Goal: Transaction & Acquisition: Obtain resource

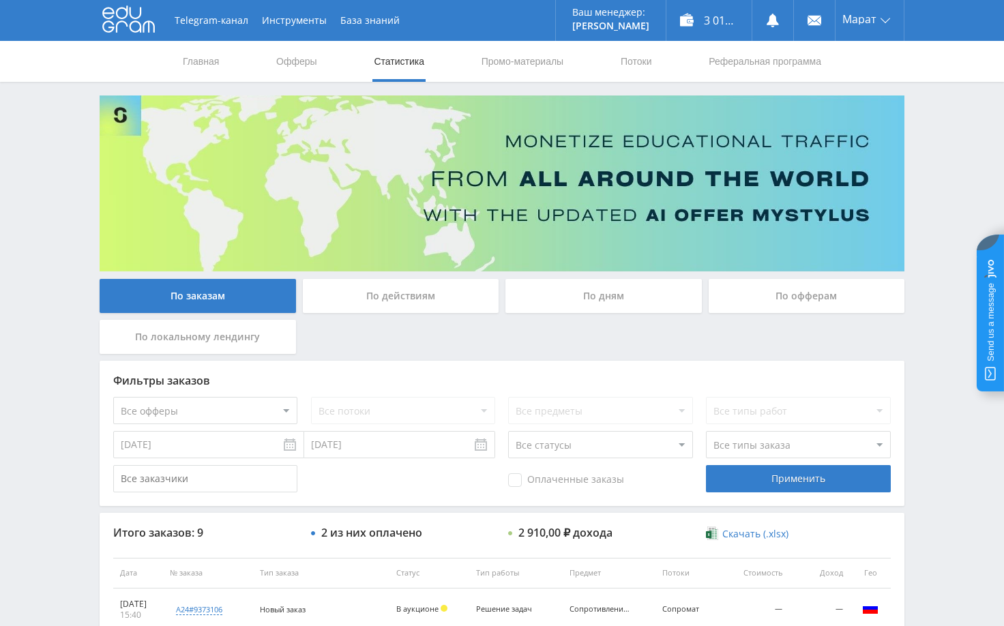
click at [976, 168] on div "Telegram-канал Инструменты База знаний Ваш менеджер: [PERSON_NAME] Online @edug…" at bounding box center [502, 537] width 1004 height 1074
click at [958, 152] on div "Telegram-канал Инструменты База знаний Ваш менеджер: Alex Alex Online @edugram_…" at bounding box center [502, 537] width 1004 height 1074
click at [944, 151] on div "Telegram-канал Инструменты База знаний Ваш менеджер: Alex Alex Online @edugram_…" at bounding box center [502, 537] width 1004 height 1074
click at [954, 147] on div "Telegram-канал Инструменты База знаний Ваш менеджер: Alex Alex Online @edugram_…" at bounding box center [502, 537] width 1004 height 1074
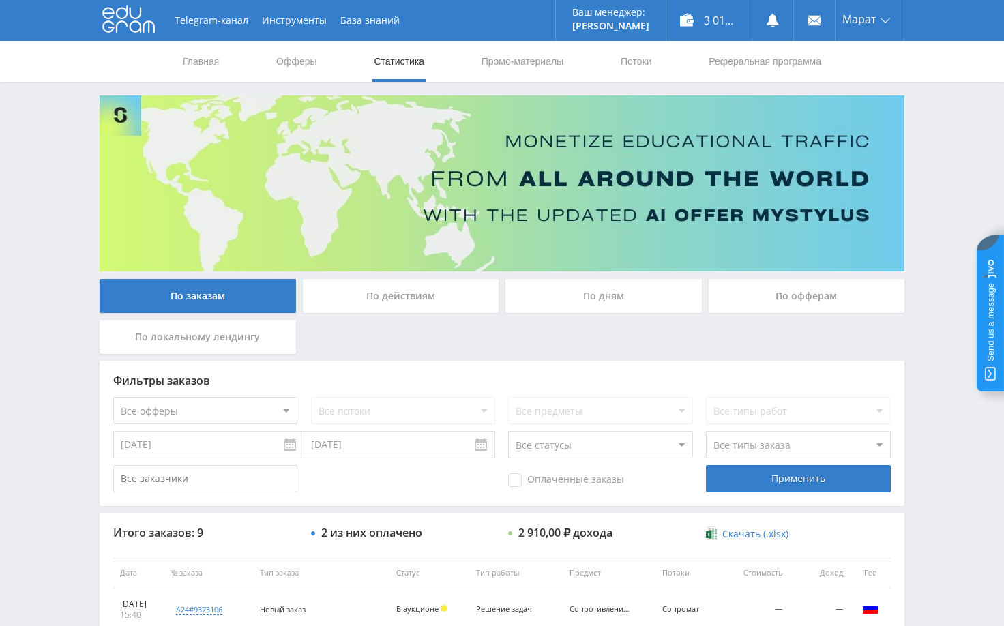
click at [946, 201] on div "Telegram-канал Инструменты База знаний Ваш менеджер: [PERSON_NAME] Online @edug…" at bounding box center [502, 537] width 1004 height 1074
click at [936, 230] on div "Telegram-канал Инструменты База знаний Ваш менеджер: [PERSON_NAME] Online @edug…" at bounding box center [502, 537] width 1004 height 1074
click at [934, 172] on div "Telegram-канал Инструменты База знаний Ваш менеджер: [PERSON_NAME] Online @edug…" at bounding box center [502, 537] width 1004 height 1074
click at [934, 170] on div "Telegram-канал Инструменты База знаний Ваш менеджер: [PERSON_NAME] Online @edug…" at bounding box center [502, 537] width 1004 height 1074
click at [933, 175] on div "Telegram-канал Инструменты База знаний Ваш менеджер: [PERSON_NAME] Online @edug…" at bounding box center [502, 537] width 1004 height 1074
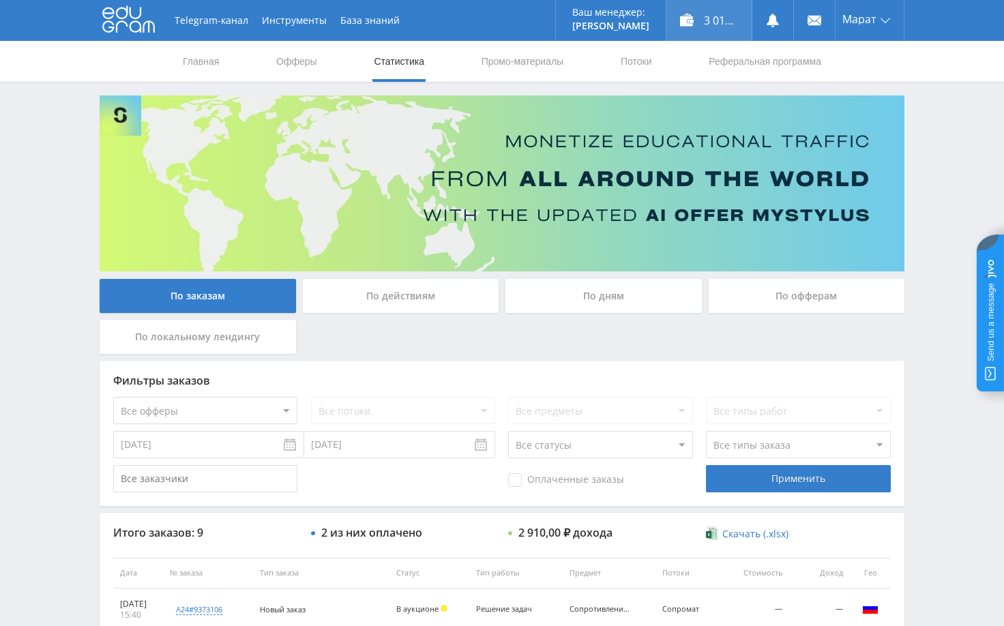
click at [706, 21] on div "3 010,70 ₽" at bounding box center [708, 20] width 85 height 41
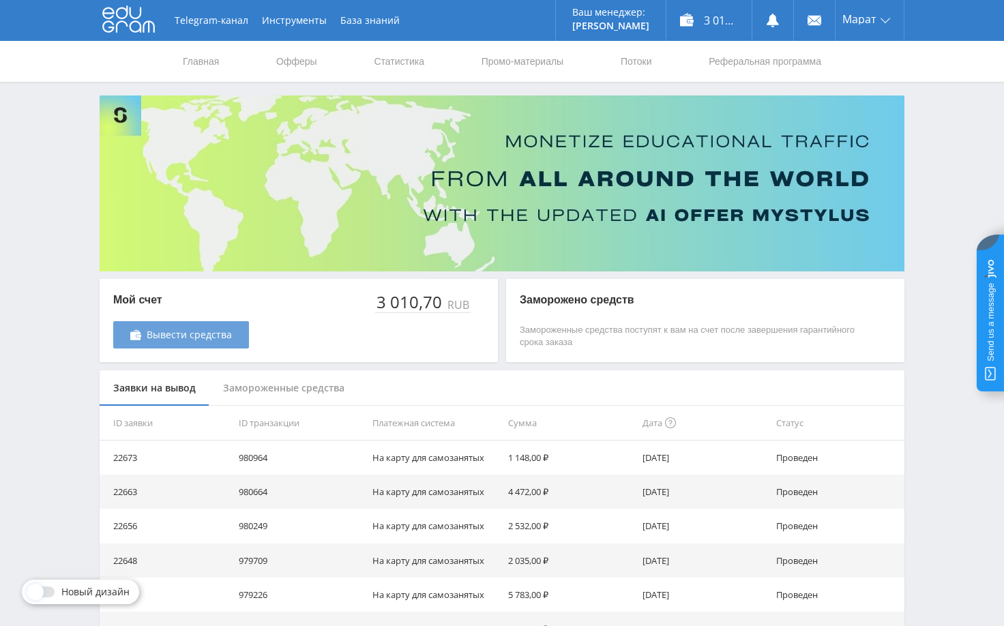
click at [195, 340] on span "Вывести средства" at bounding box center [189, 334] width 85 height 11
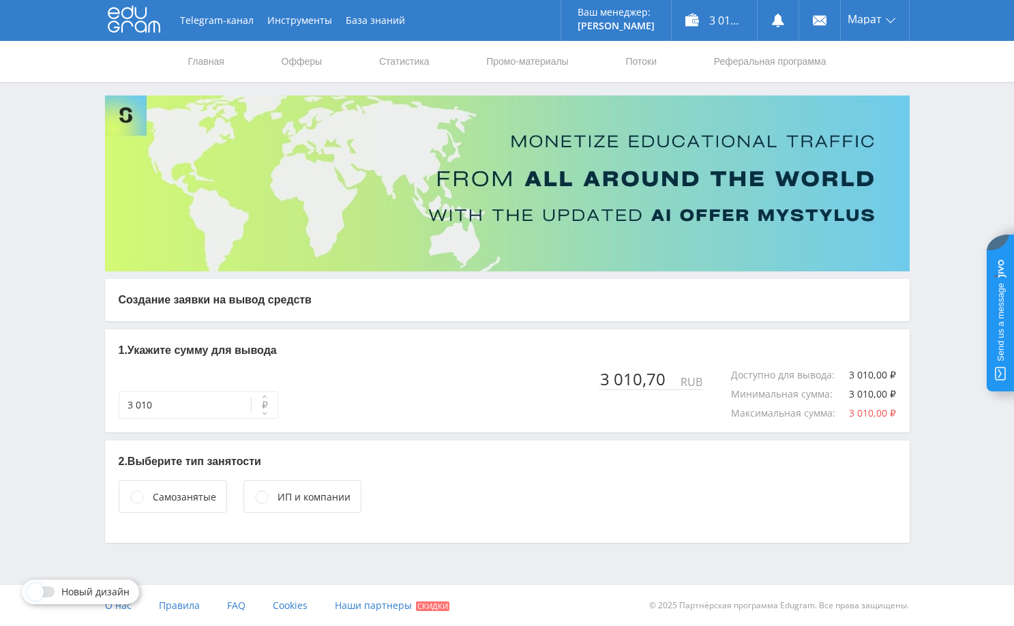
click at [209, 493] on div "Самозанятые" at bounding box center [184, 497] width 63 height 15
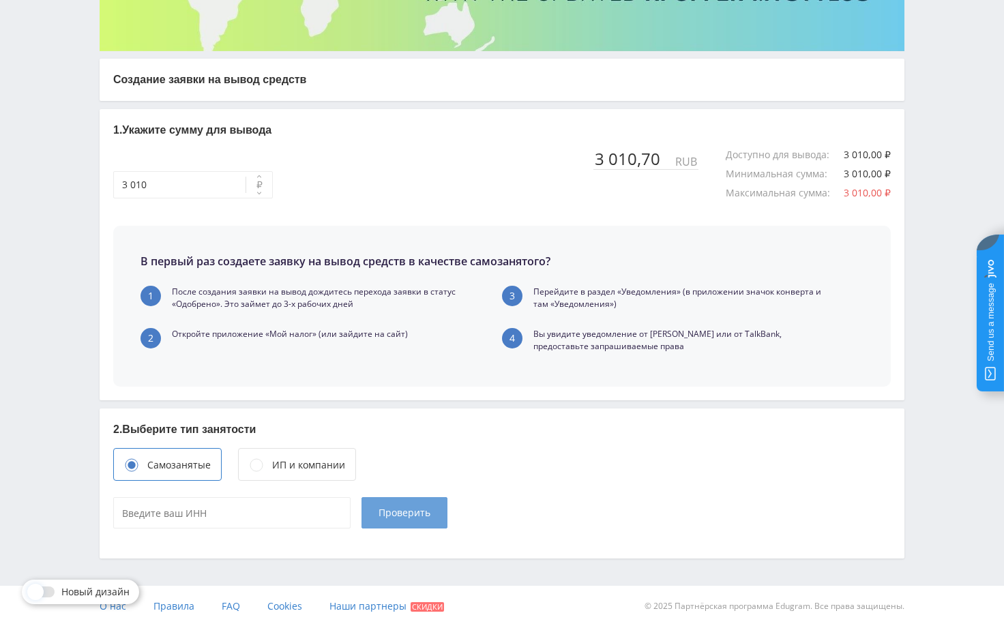
scroll to position [221, 0]
click at [214, 508] on input "____________" at bounding box center [231, 511] width 237 height 31
paste input "027310784791"
type input "027310784791"
click at [412, 511] on span "Проверить" at bounding box center [404, 512] width 52 height 11
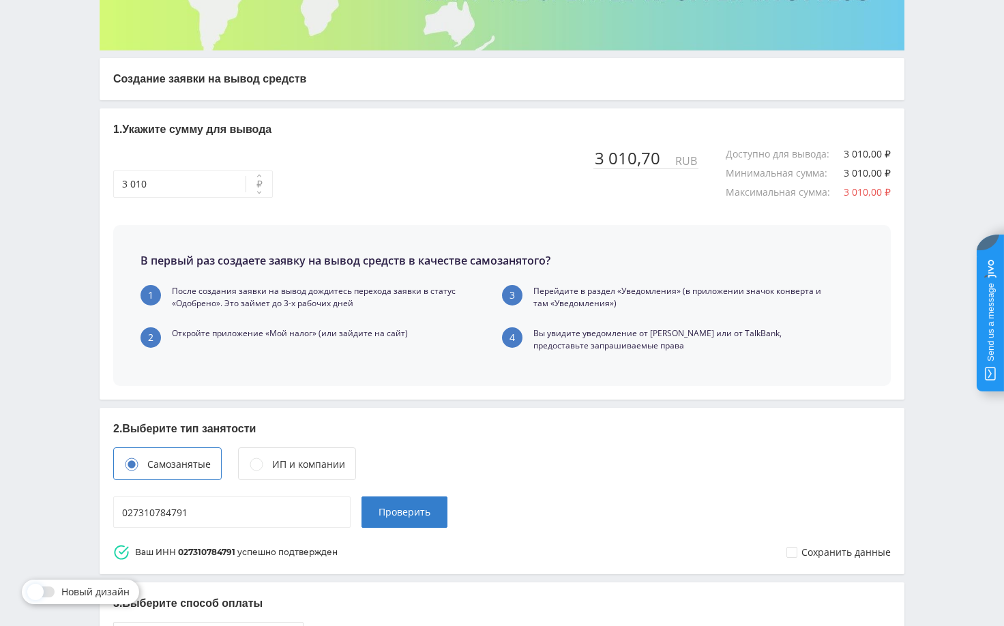
scroll to position [476, 0]
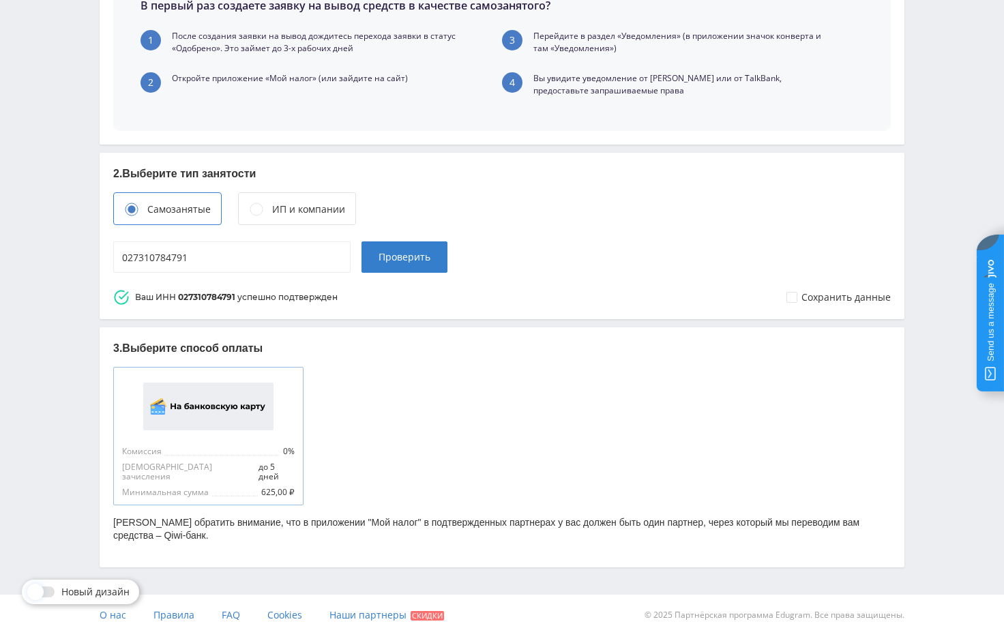
click at [234, 398] on img at bounding box center [208, 406] width 130 height 48
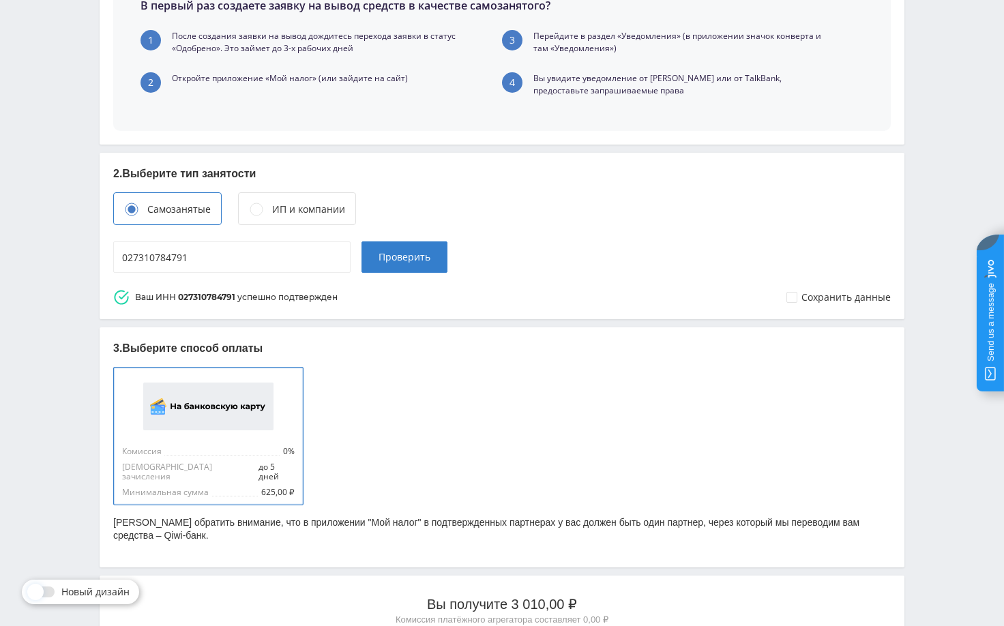
scroll to position [817, 0]
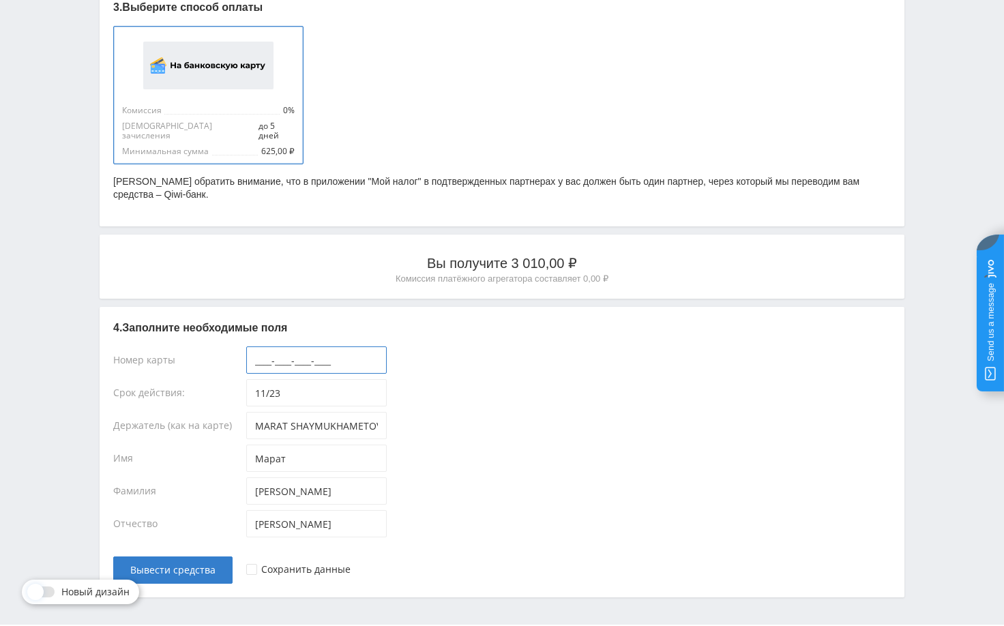
click at [307, 359] on input "____-____-____-____" at bounding box center [316, 359] width 140 height 27
paste input "4584-4328-1588-8020"
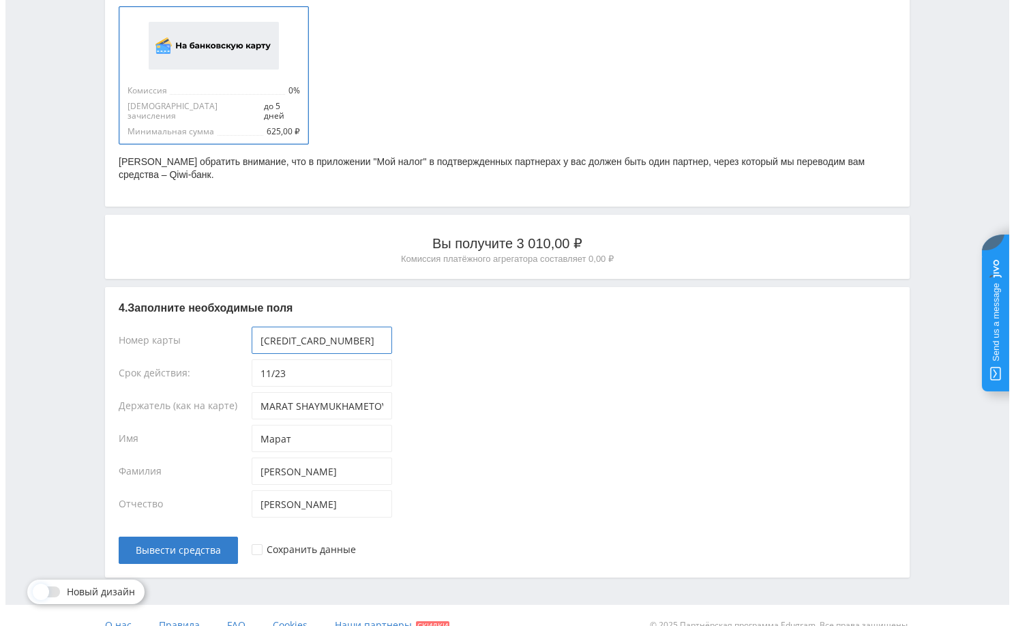
scroll to position [847, 0]
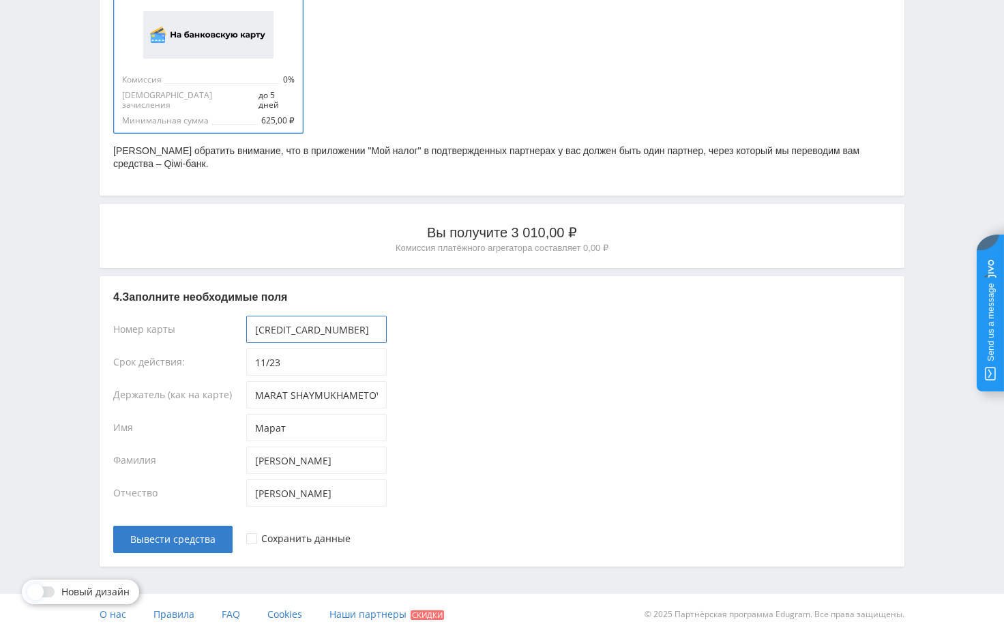
type input "4584-4328-1588-8020"
click at [207, 534] on span "Вывести средства" at bounding box center [172, 539] width 85 height 11
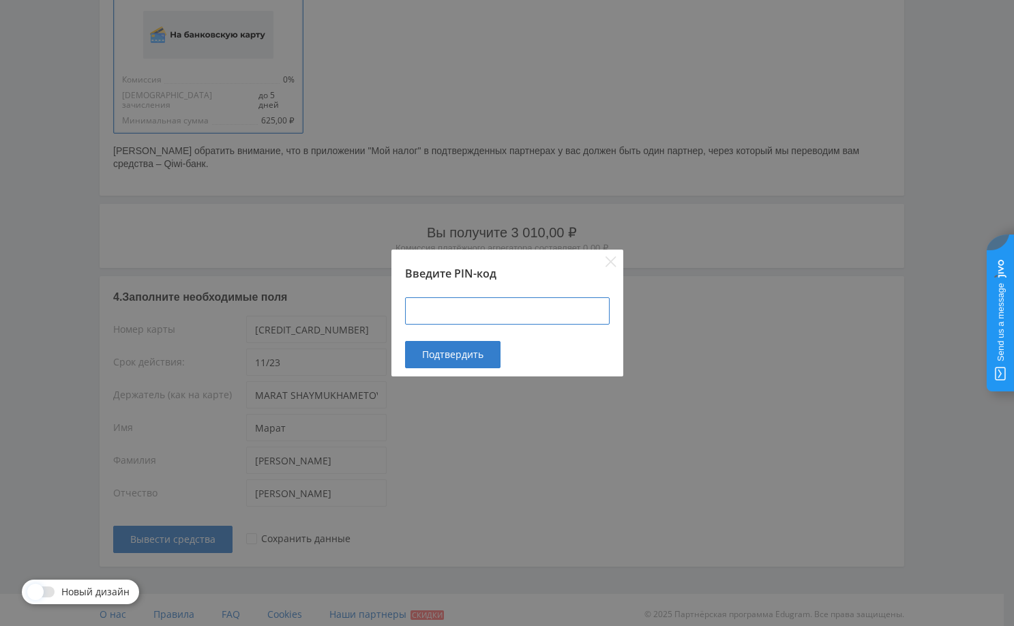
click at [515, 316] on input at bounding box center [507, 310] width 205 height 27
type input "101101"
click at [441, 360] on span "Подтвердить" at bounding box center [452, 354] width 61 height 11
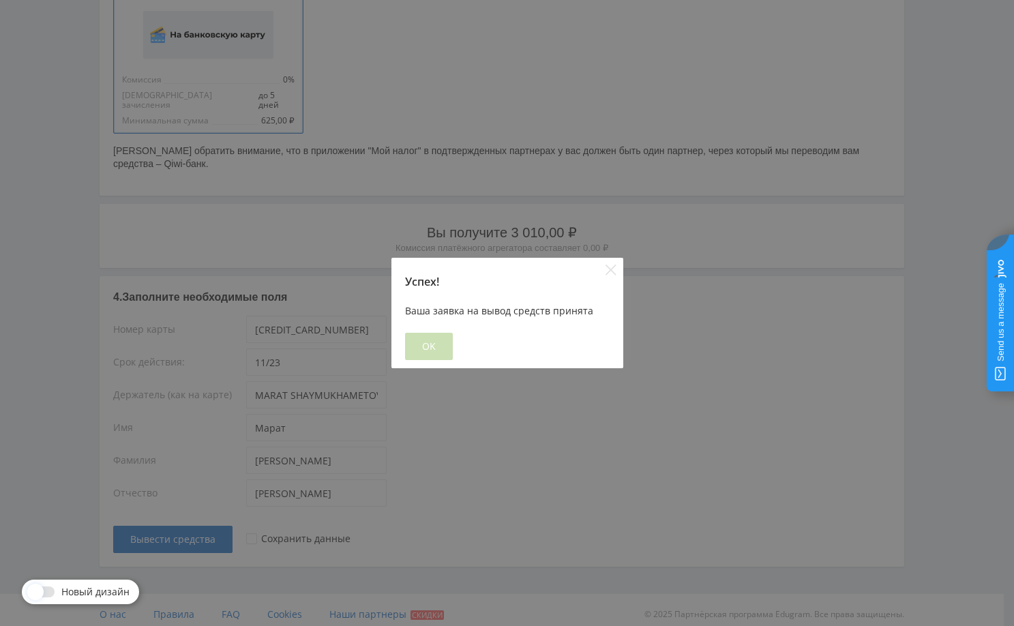
click at [436, 340] on button "OK" at bounding box center [429, 346] width 48 height 27
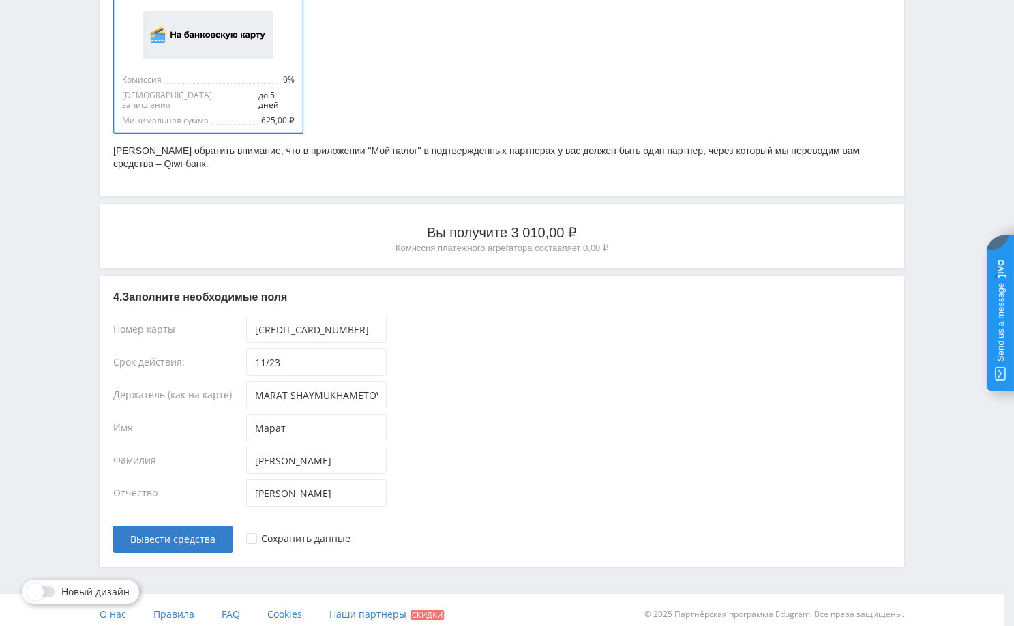
scroll to position [0, 0]
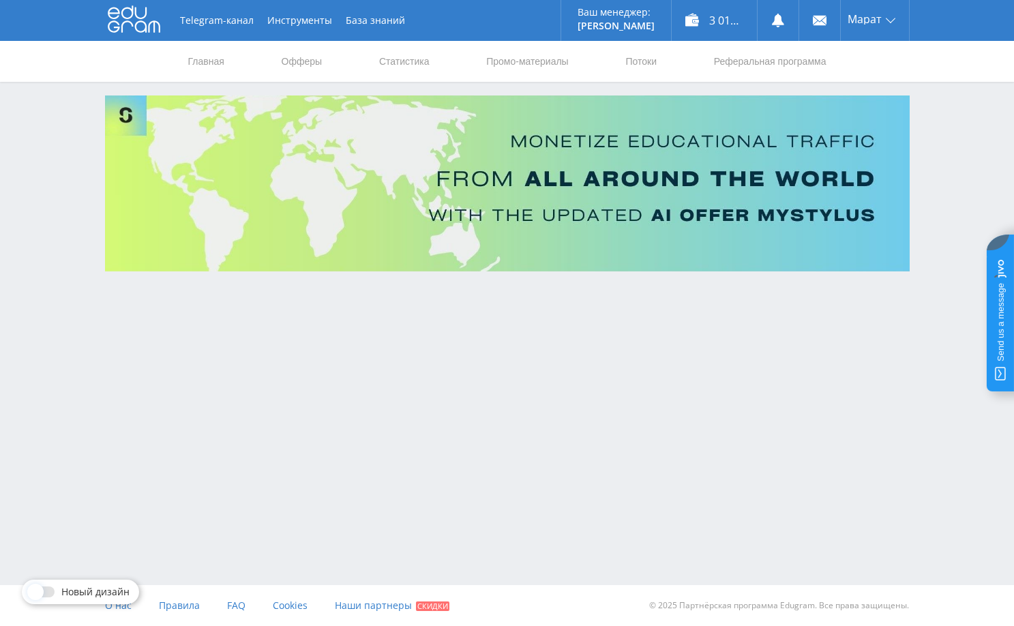
click at [939, 452] on div "Telegram-канал Инструменты База знаний Ваш менеджер: Alex Alex Online @edugram_…" at bounding box center [507, 313] width 1014 height 626
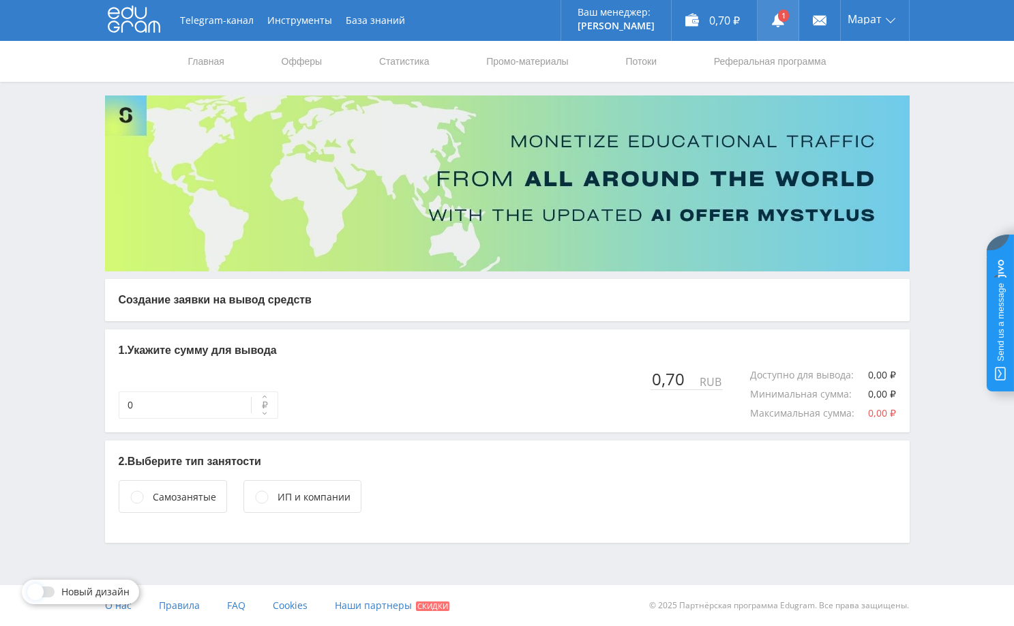
click at [783, 16] on link at bounding box center [777, 20] width 41 height 41
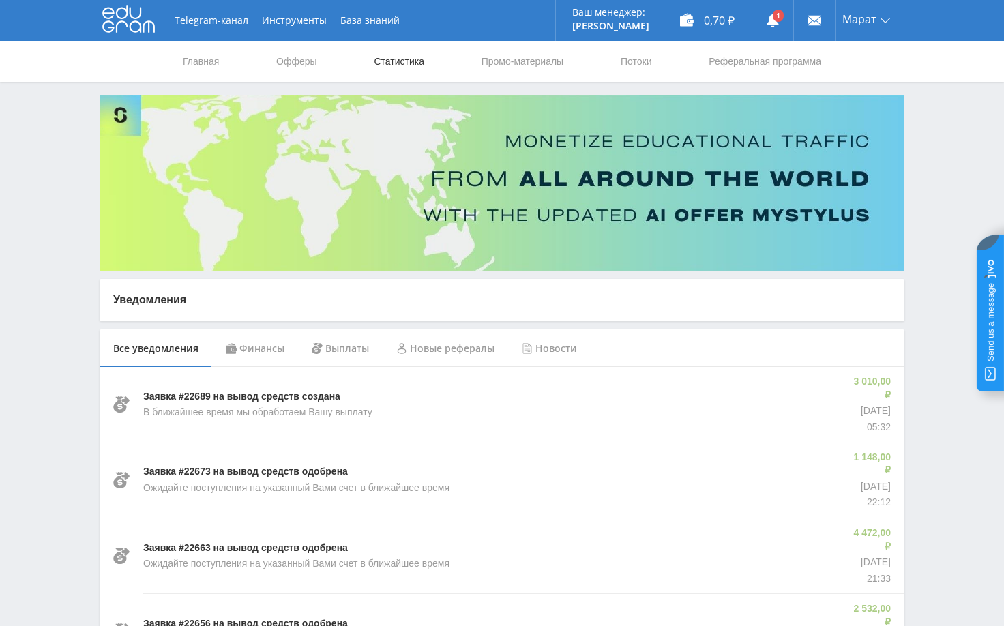
click at [399, 57] on link "Статистика" at bounding box center [398, 61] width 53 height 41
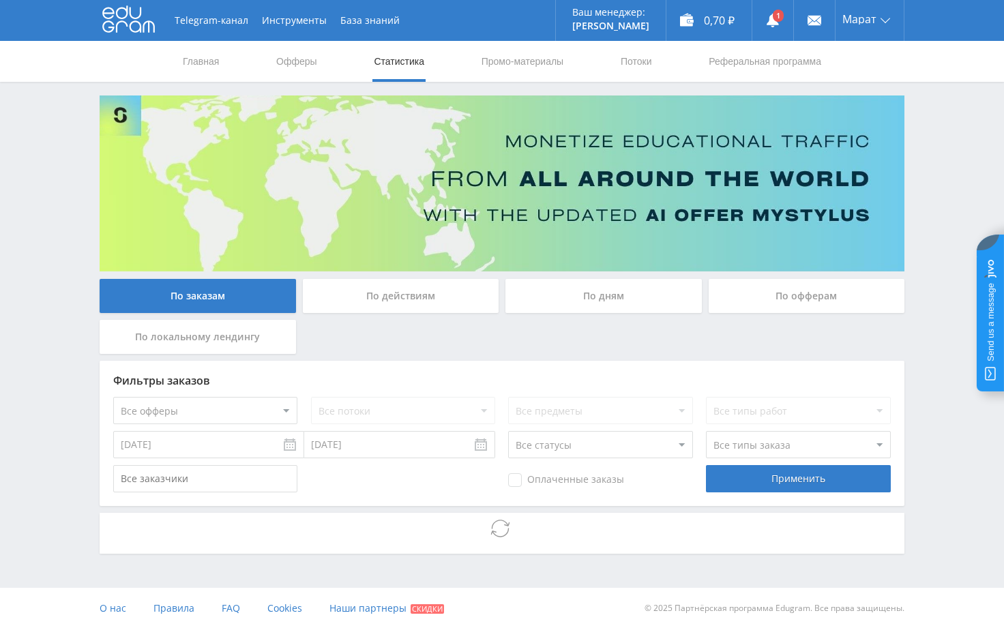
click at [935, 329] on div "Telegram-канал Инструменты База знаний Ваш менеджер: [PERSON_NAME] Online @edug…" at bounding box center [502, 314] width 1004 height 629
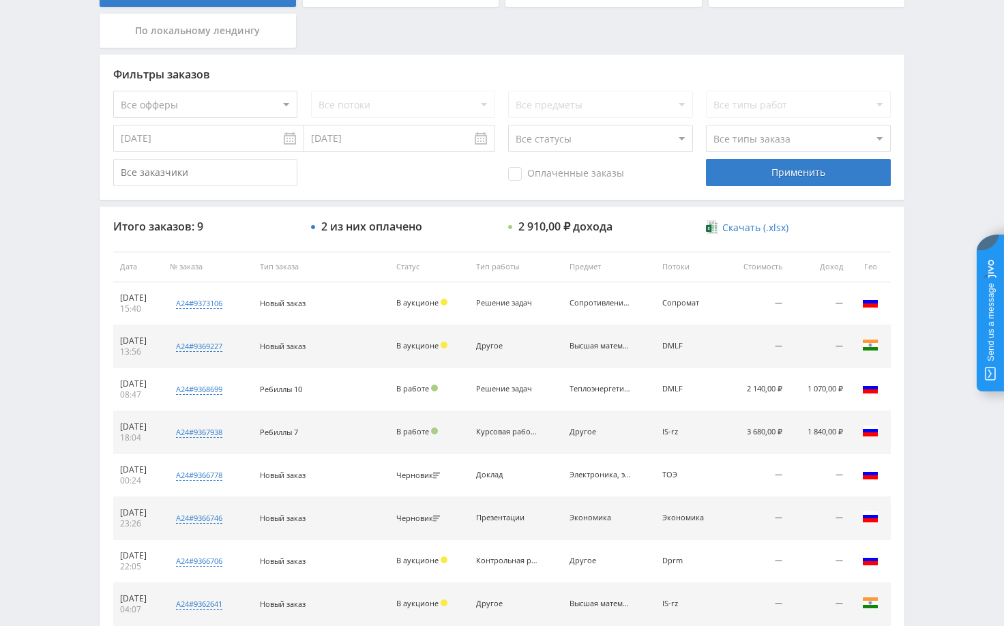
scroll to position [344, 0]
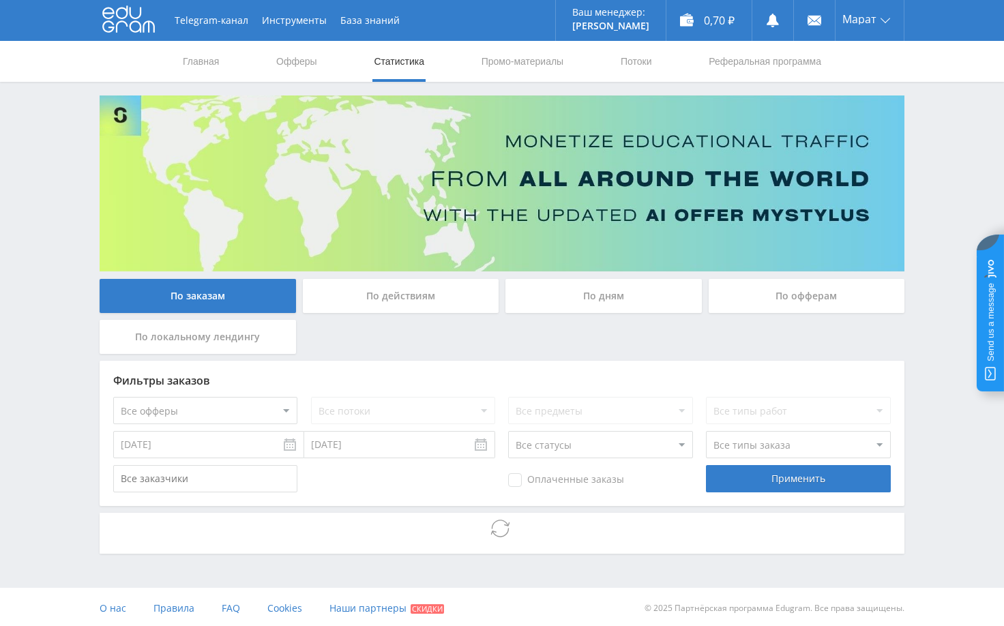
click at [969, 143] on div "Telegram-канал Инструменты База знаний Ваш менеджер: [PERSON_NAME] Online @edug…" at bounding box center [502, 314] width 1004 height 629
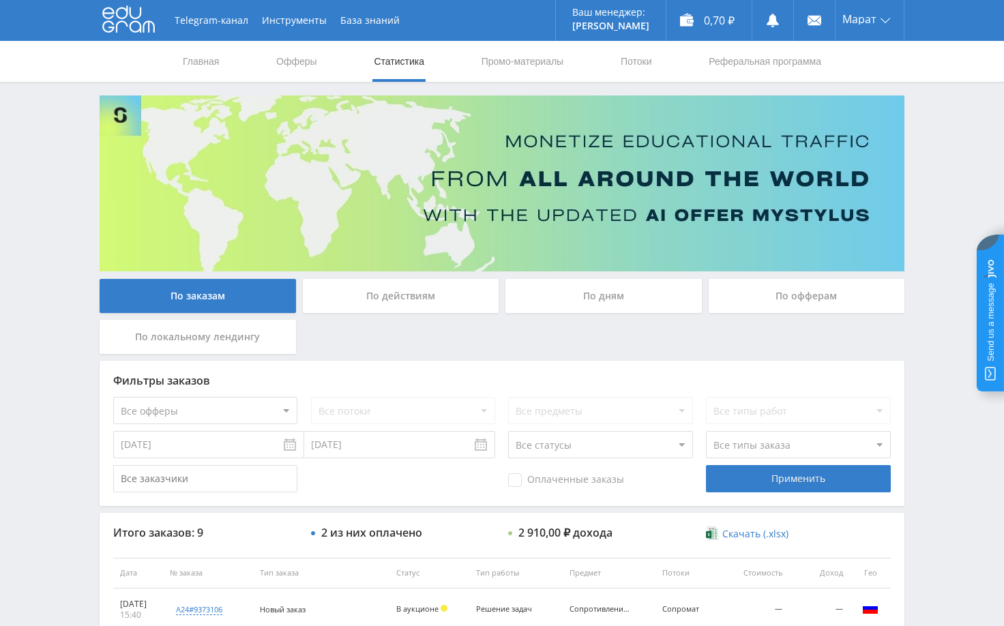
click at [922, 127] on div "Telegram-канал Инструменты База знаний Ваш менеджер: Alex Alex Online @edugram_…" at bounding box center [502, 537] width 1004 height 1074
click at [950, 137] on div "Telegram-канал Инструменты База знаний Ваш менеджер: Alex Alex Online @edugram_…" at bounding box center [502, 537] width 1004 height 1074
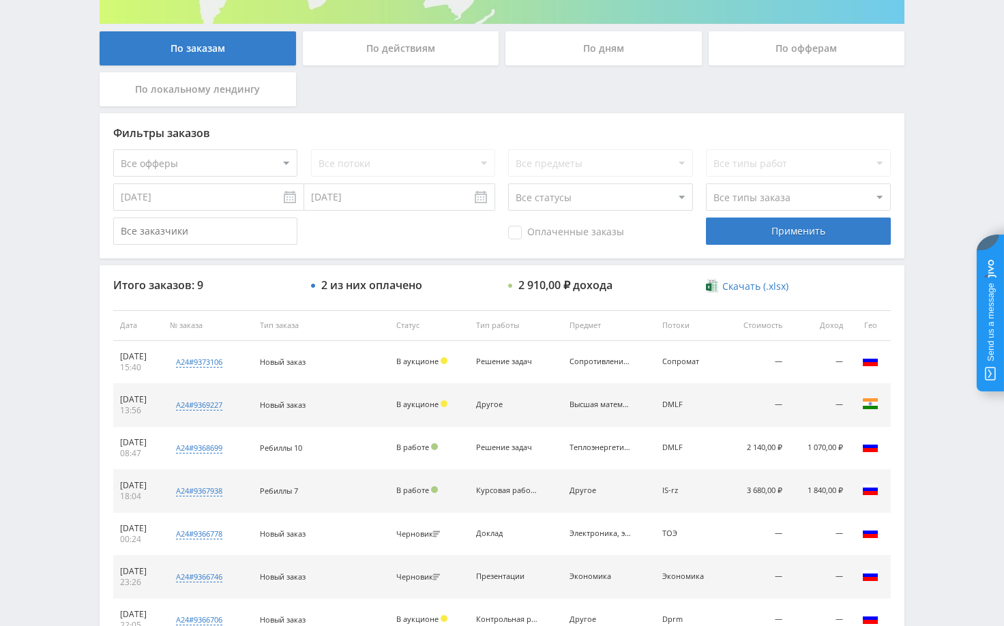
scroll to position [273, 0]
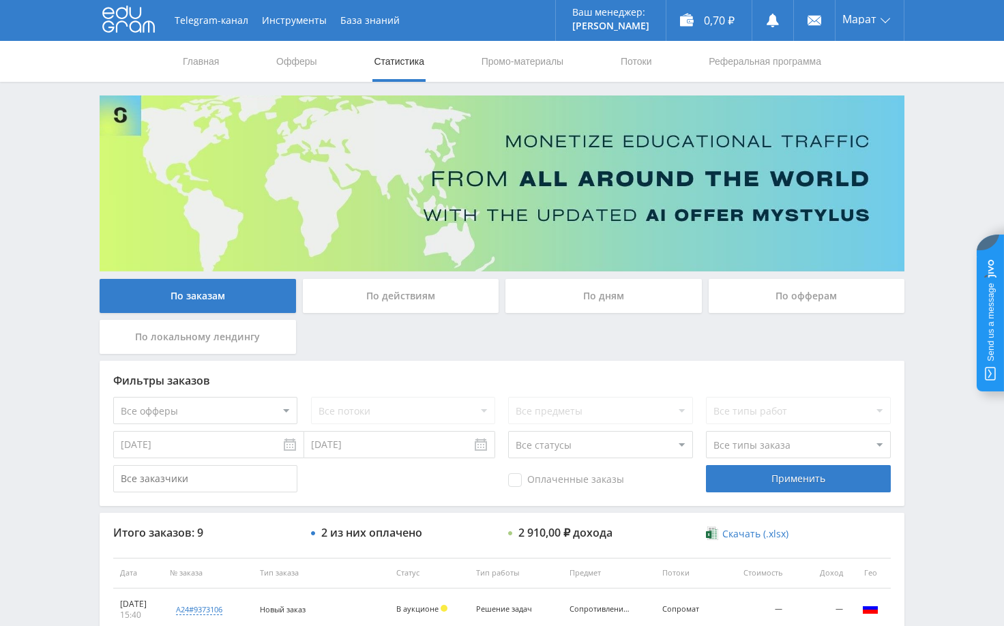
click at [935, 154] on div "Telegram-канал Инструменты База знаний Ваш менеджер: Alex Alex Online @edugram_…" at bounding box center [502, 537] width 1004 height 1074
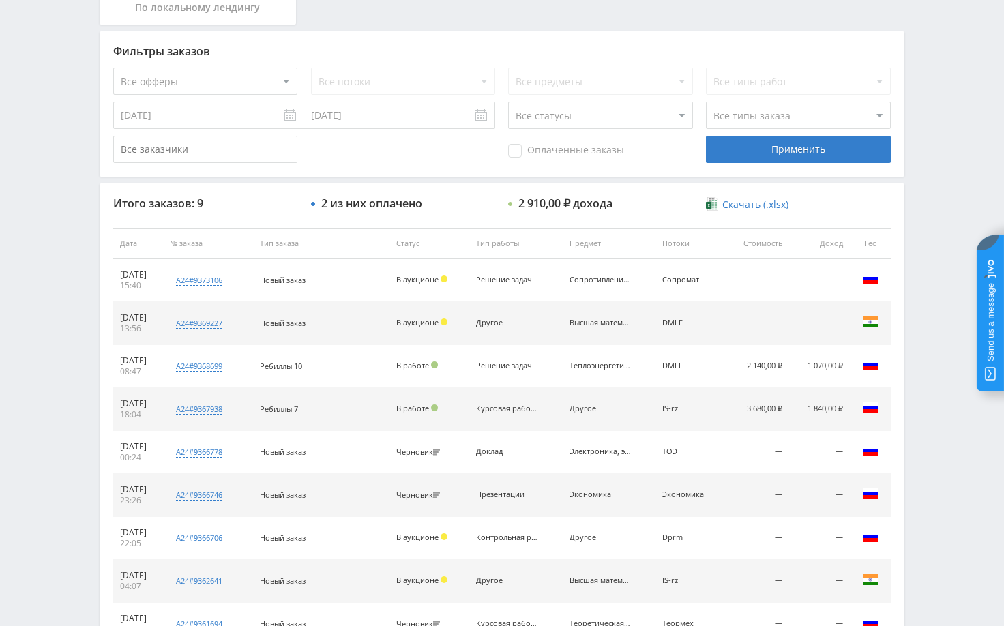
scroll to position [341, 0]
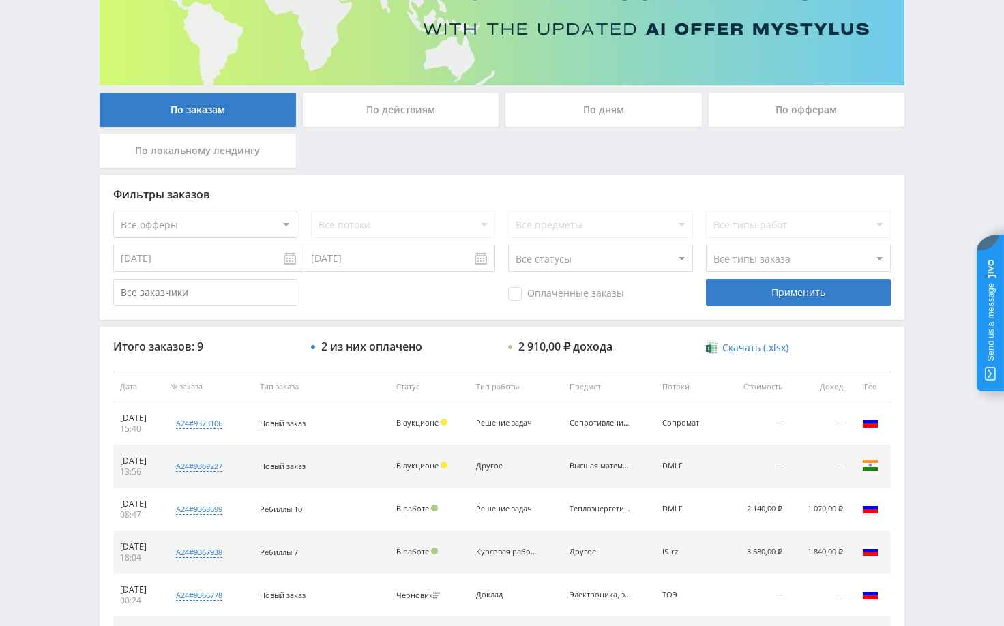
scroll to position [71, 0]
